Goal: Task Accomplishment & Management: Manage account settings

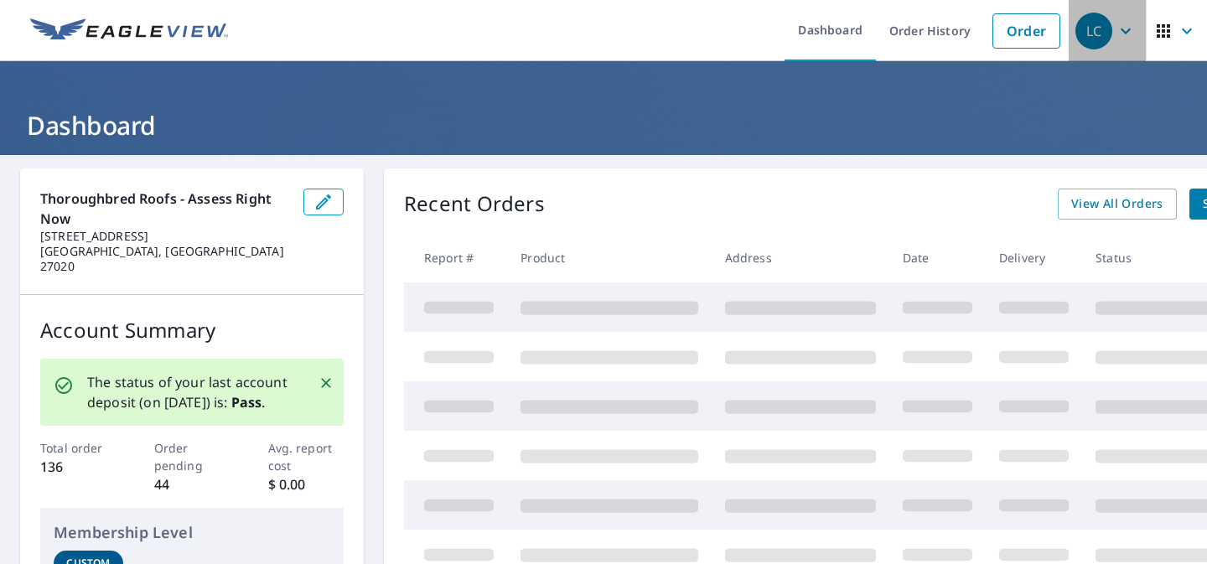
click at [1109, 35] on div "LC" at bounding box center [1093, 31] width 37 height 37
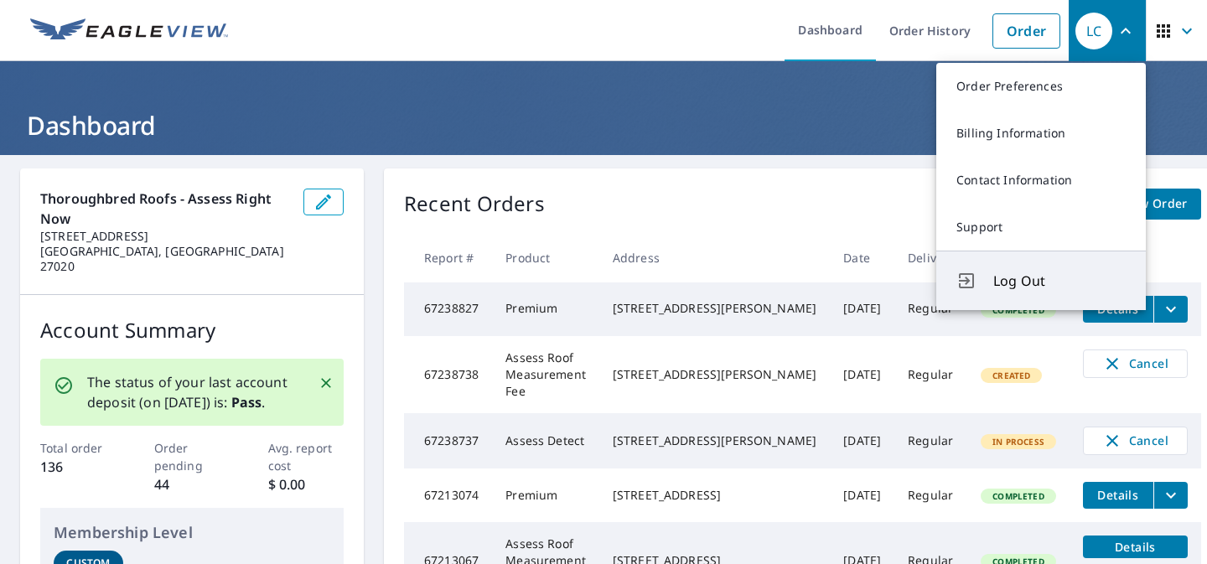
click at [1016, 302] on button "Log Out" at bounding box center [1040, 280] width 209 height 59
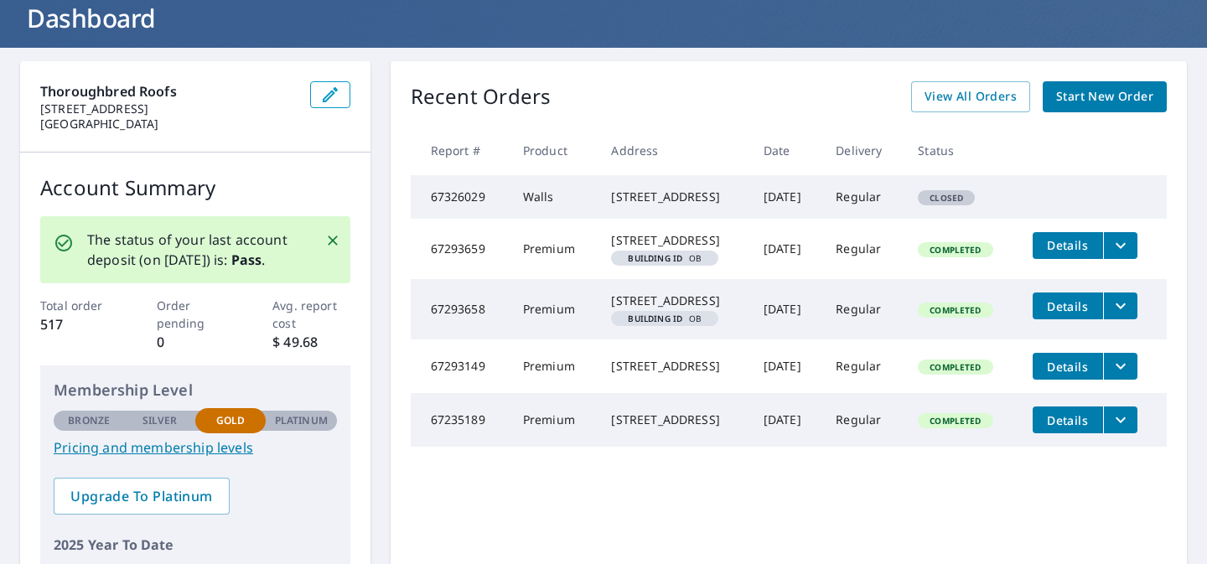
scroll to position [110, 0]
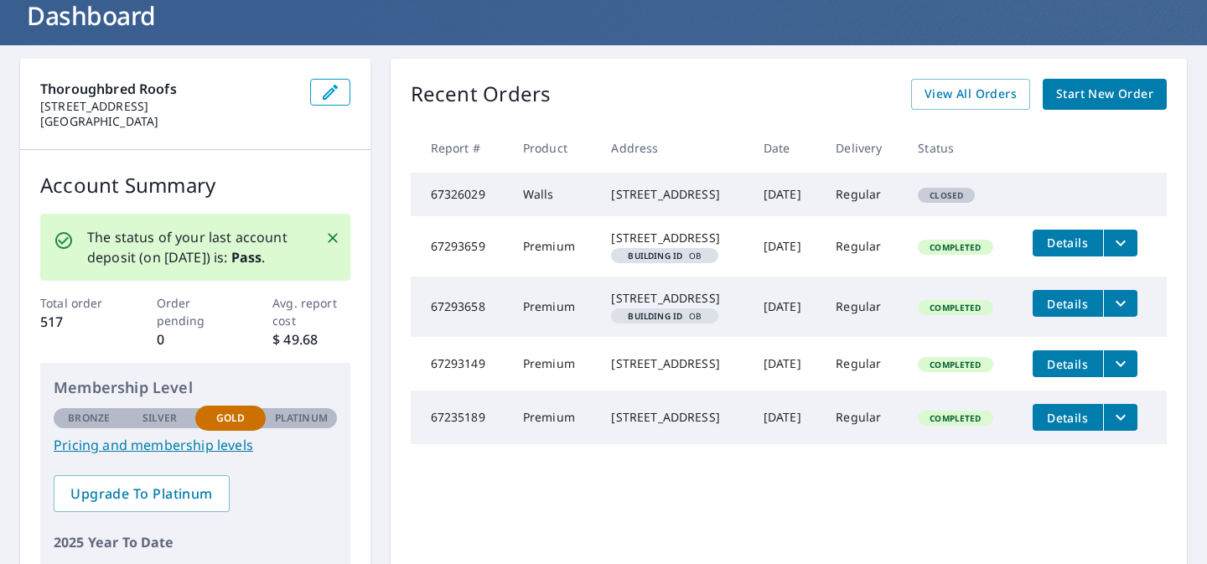
click at [1130, 253] on icon "filesDropdownBtn-67293659" at bounding box center [1120, 243] width 20 height 20
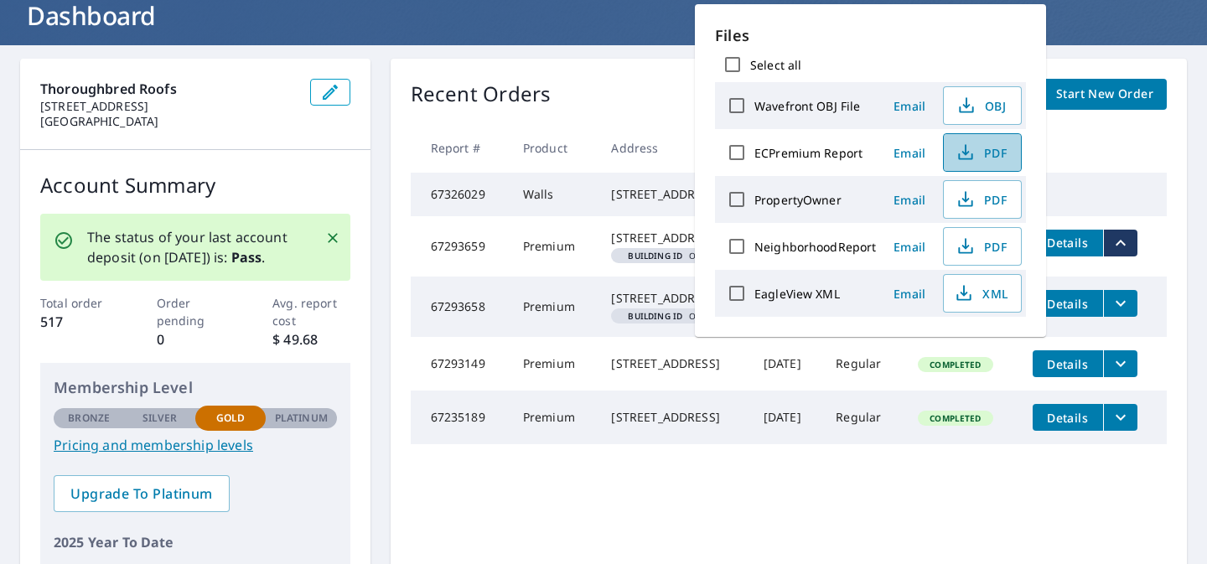
click at [985, 156] on span "PDF" at bounding box center [981, 152] width 54 height 20
click at [967, 300] on icon "button" at bounding box center [964, 293] width 20 height 20
click at [1125, 307] on icon "filesDropdownBtn-67293658" at bounding box center [1120, 304] width 10 height 6
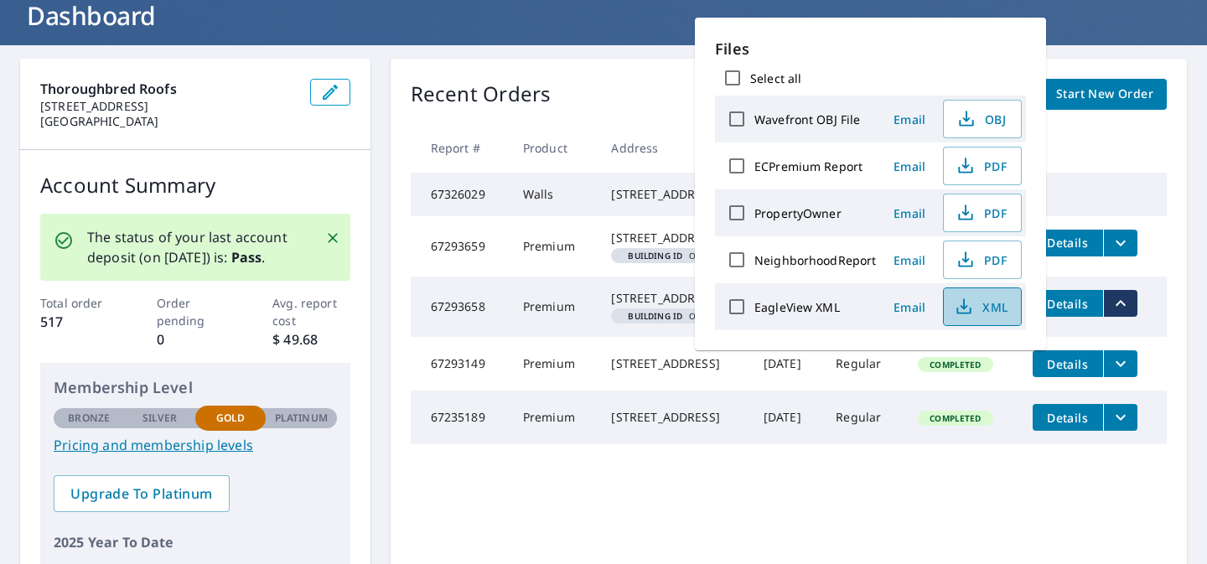
click at [971, 315] on icon "button" at bounding box center [964, 307] width 20 height 20
click at [965, 170] on icon "button" at bounding box center [965, 166] width 20 height 20
